Goal: Task Accomplishment & Management: Use online tool/utility

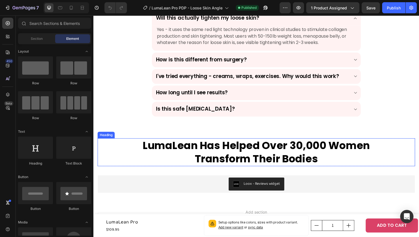
scroll to position [1692, 0]
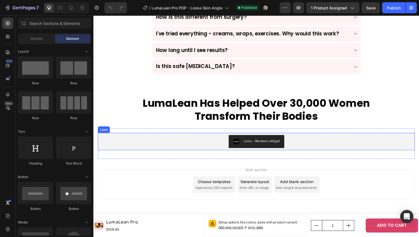
click at [306, 141] on div "Loox - Reviews widget" at bounding box center [259, 144] width 319 height 13
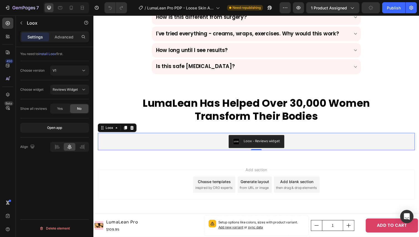
click at [329, 146] on div "Loox - Reviews widget" at bounding box center [259, 144] width 319 height 13
click at [262, 145] on div "Loox - Reviews widget" at bounding box center [265, 144] width 37 height 6
click at [68, 41] on div "Advanced" at bounding box center [64, 36] width 28 height 9
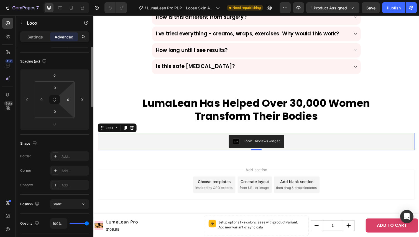
scroll to position [0, 0]
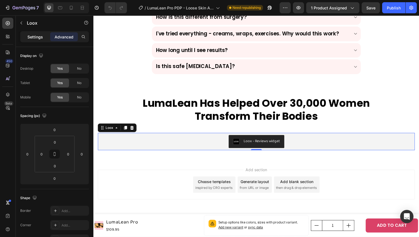
click at [32, 37] on p "Settings" at bounding box center [35, 37] width 16 height 6
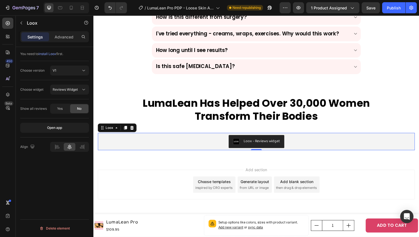
click at [308, 143] on div "Loox - Reviews widget" at bounding box center [259, 144] width 319 height 13
click at [76, 71] on div "V1" at bounding box center [67, 70] width 28 height 5
click at [58, 195] on div "You need to install Loox first. Choose version V1 Choose widget Reviews Widget …" at bounding box center [55, 150] width 78 height 206
click at [46, 55] on span "install Loox" at bounding box center [48, 54] width 18 height 4
click at [69, 33] on div "Advanced" at bounding box center [64, 36] width 28 height 9
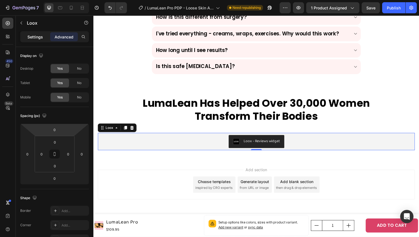
click at [34, 36] on p "Settings" at bounding box center [35, 37] width 16 height 6
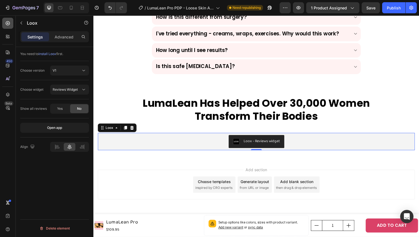
click at [7, 22] on icon at bounding box center [8, 23] width 2 height 2
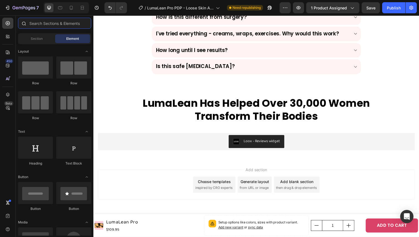
click at [43, 26] on input "text" at bounding box center [54, 23] width 73 height 11
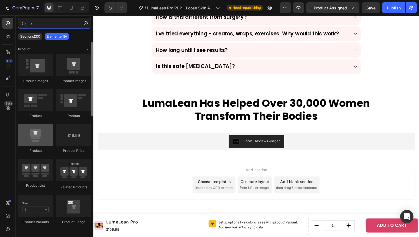
type input "p"
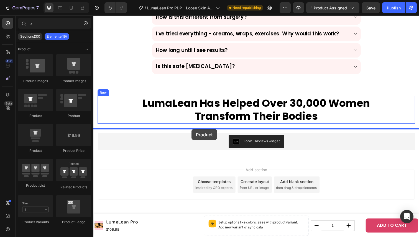
drag, startPoint x: 129, startPoint y: 157, endPoint x: 194, endPoint y: 132, distance: 69.5
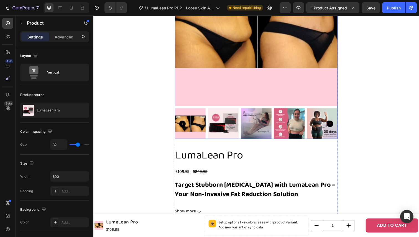
scroll to position [1891, 0]
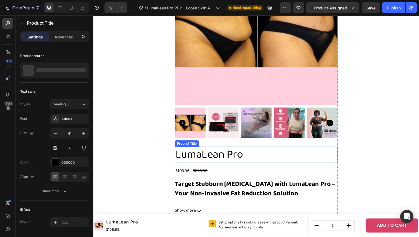
click at [212, 155] on h2 "LumaLean Pro" at bounding box center [260, 158] width 166 height 16
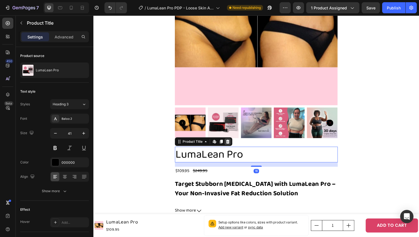
click at [229, 145] on icon at bounding box center [230, 144] width 4 height 4
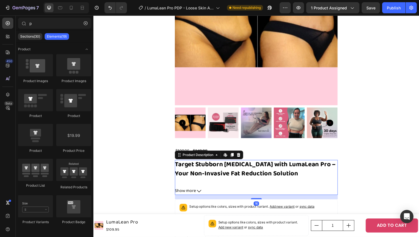
click at [222, 164] on h2 "Target Stubborn [MEDICAL_DATA] with LumaLean Pro – Your Non-Invasive Fat Reduct…" at bounding box center [259, 173] width 164 height 20
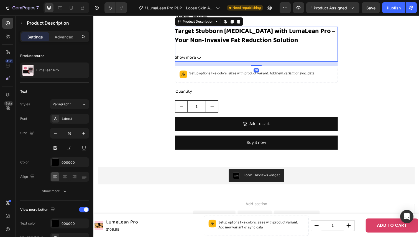
scroll to position [2062, 0]
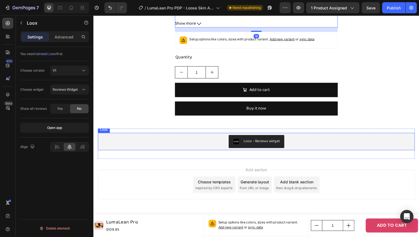
click at [215, 140] on div "Loox - Reviews widget" at bounding box center [259, 144] width 319 height 13
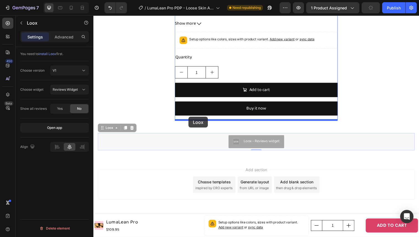
drag, startPoint x: 102, startPoint y: 131, endPoint x: 190, endPoint y: 118, distance: 88.5
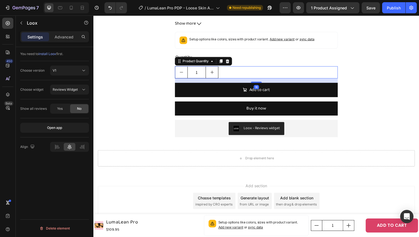
click at [232, 72] on div "1" at bounding box center [260, 74] width 166 height 12
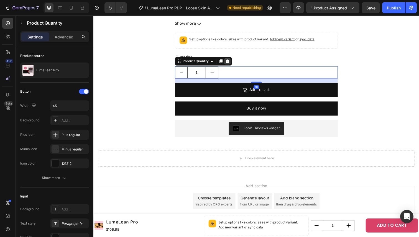
click at [231, 62] on icon at bounding box center [230, 62] width 4 height 4
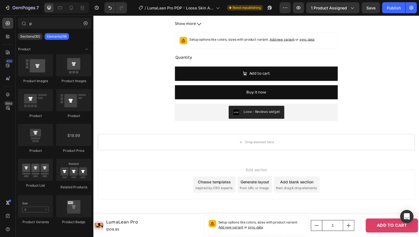
scroll to position [2062, 0]
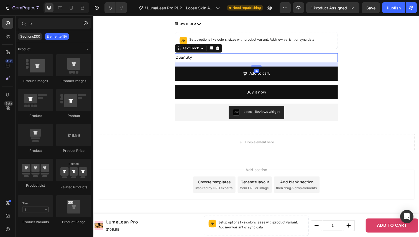
click at [234, 54] on div "Quantity" at bounding box center [260, 58] width 166 height 9
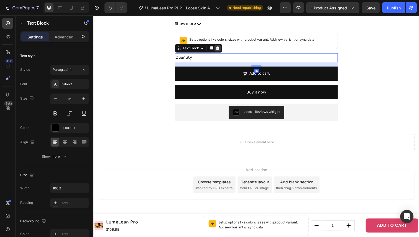
click at [221, 46] on div at bounding box center [220, 49] width 7 height 7
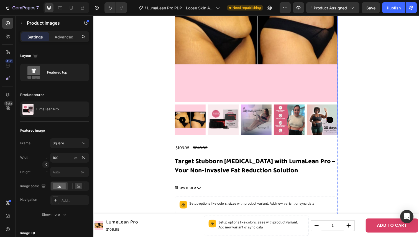
click at [239, 57] on img at bounding box center [260, 21] width 166 height 166
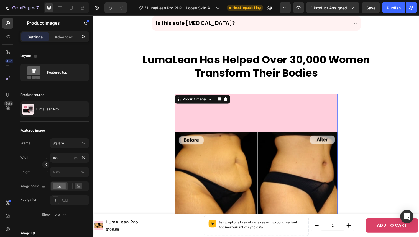
scroll to position [1723, 0]
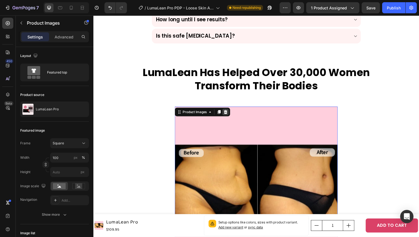
click at [229, 114] on icon at bounding box center [229, 115] width 4 height 4
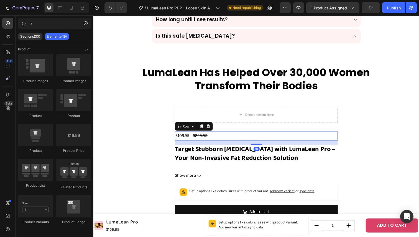
click at [224, 136] on div "$109.95 Product Price Product Price $249.95 Product Price Product Price Row 16" at bounding box center [260, 138] width 166 height 9
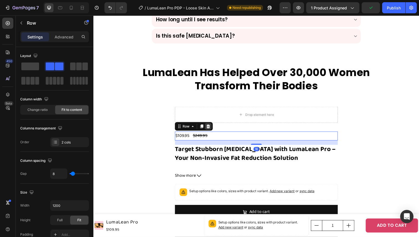
click at [211, 130] on icon at bounding box center [211, 129] width 4 height 4
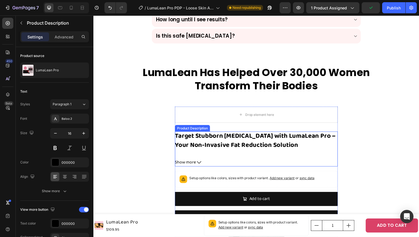
click at [213, 137] on h2 "Target Stubborn [MEDICAL_DATA] with LumaLean Pro – Your Non-Invasive Fat Reduct…" at bounding box center [259, 144] width 164 height 20
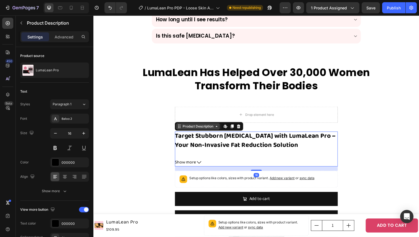
click at [203, 131] on div "Product Description" at bounding box center [200, 129] width 34 height 5
click at [240, 128] on icon at bounding box center [241, 129] width 4 height 4
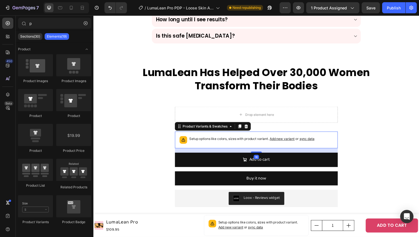
click at [227, 138] on div "Setup options like colors, sizes with product variant. Add new variant or sync …" at bounding box center [259, 143] width 161 height 12
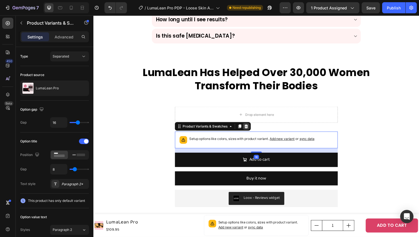
click at [250, 128] on icon at bounding box center [250, 129] width 4 height 4
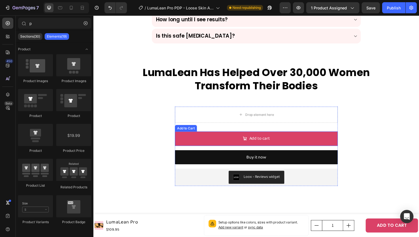
click at [193, 136] on button "Add to cart" at bounding box center [260, 141] width 166 height 15
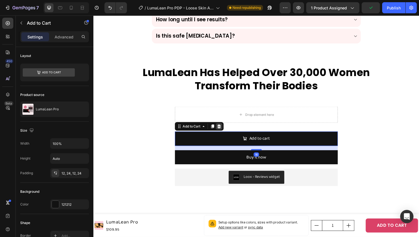
click at [221, 127] on icon at bounding box center [221, 129] width 4 height 4
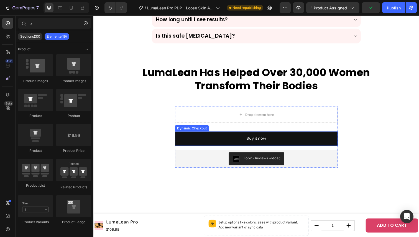
click at [219, 134] on div "Drop element here Buy it now Dynamic Checkout Loox - Reviews widget Loox Product" at bounding box center [260, 140] width 166 height 62
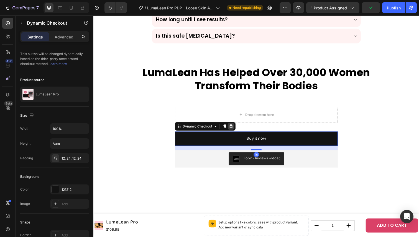
click at [233, 128] on icon at bounding box center [234, 129] width 4 height 4
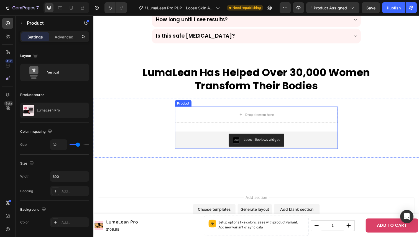
click at [198, 128] on div "Drop element here Loox - Reviews widget Loox Product" at bounding box center [260, 130] width 166 height 43
click at [210, 121] on div "Drop element here" at bounding box center [260, 117] width 166 height 17
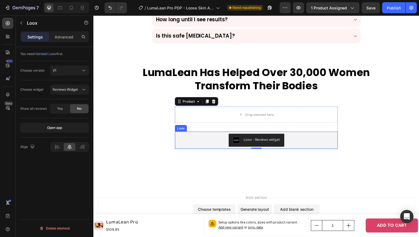
click at [314, 138] on div "Loox - Reviews widget" at bounding box center [260, 143] width 162 height 13
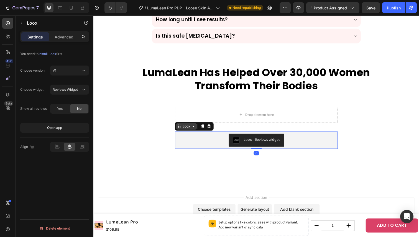
click at [189, 127] on div "Loox" at bounding box center [188, 129] width 10 height 5
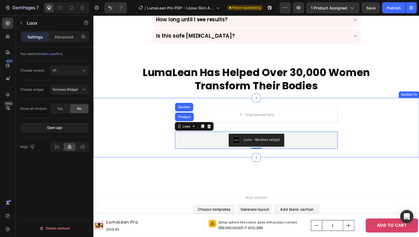
click at [392, 121] on div "Drop element here Loox - Reviews widget Loox Product Section 0 Product" at bounding box center [259, 130] width 333 height 43
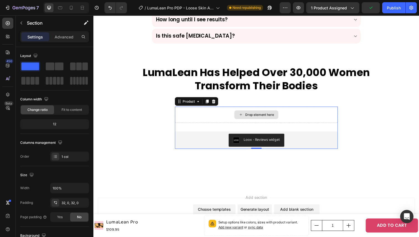
click at [191, 124] on div "Drop element here" at bounding box center [260, 117] width 166 height 17
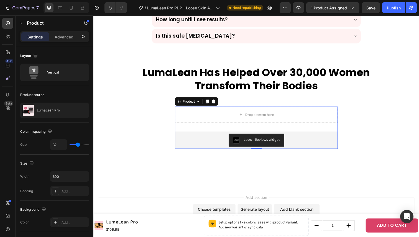
click at [188, 100] on div "Product" at bounding box center [199, 103] width 44 height 9
click at [189, 103] on div "Product" at bounding box center [190, 103] width 15 height 5
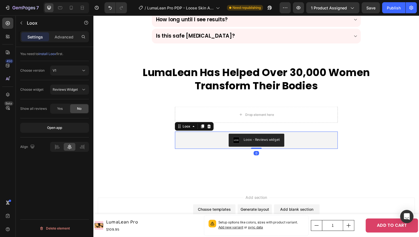
click at [195, 135] on div "Loox - Reviews widget" at bounding box center [260, 143] width 166 height 18
click at [191, 128] on div "Loox" at bounding box center [188, 129] width 10 height 5
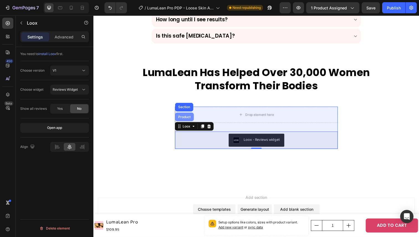
click at [190, 122] on div "Product" at bounding box center [186, 119] width 19 height 9
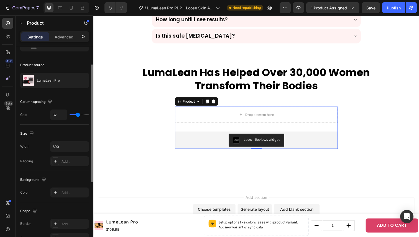
scroll to position [30, 0]
click at [78, 149] on input "600" at bounding box center [69, 147] width 38 height 10
click at [84, 148] on icon "button" at bounding box center [84, 147] width 6 height 6
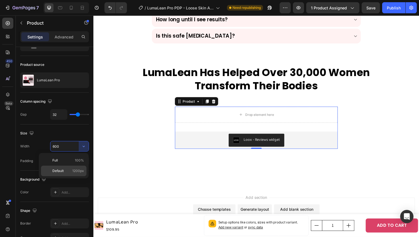
click at [79, 170] on span "1200px" at bounding box center [78, 171] width 12 height 5
type input "1200"
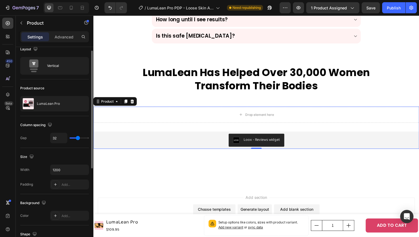
scroll to position [0, 0]
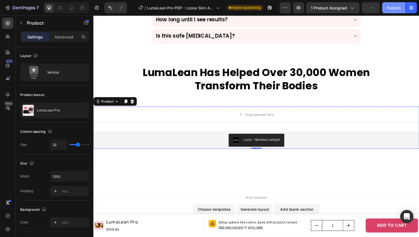
click at [398, 4] on button "Publish" at bounding box center [393, 7] width 23 height 11
